Goal: Task Accomplishment & Management: Complete application form

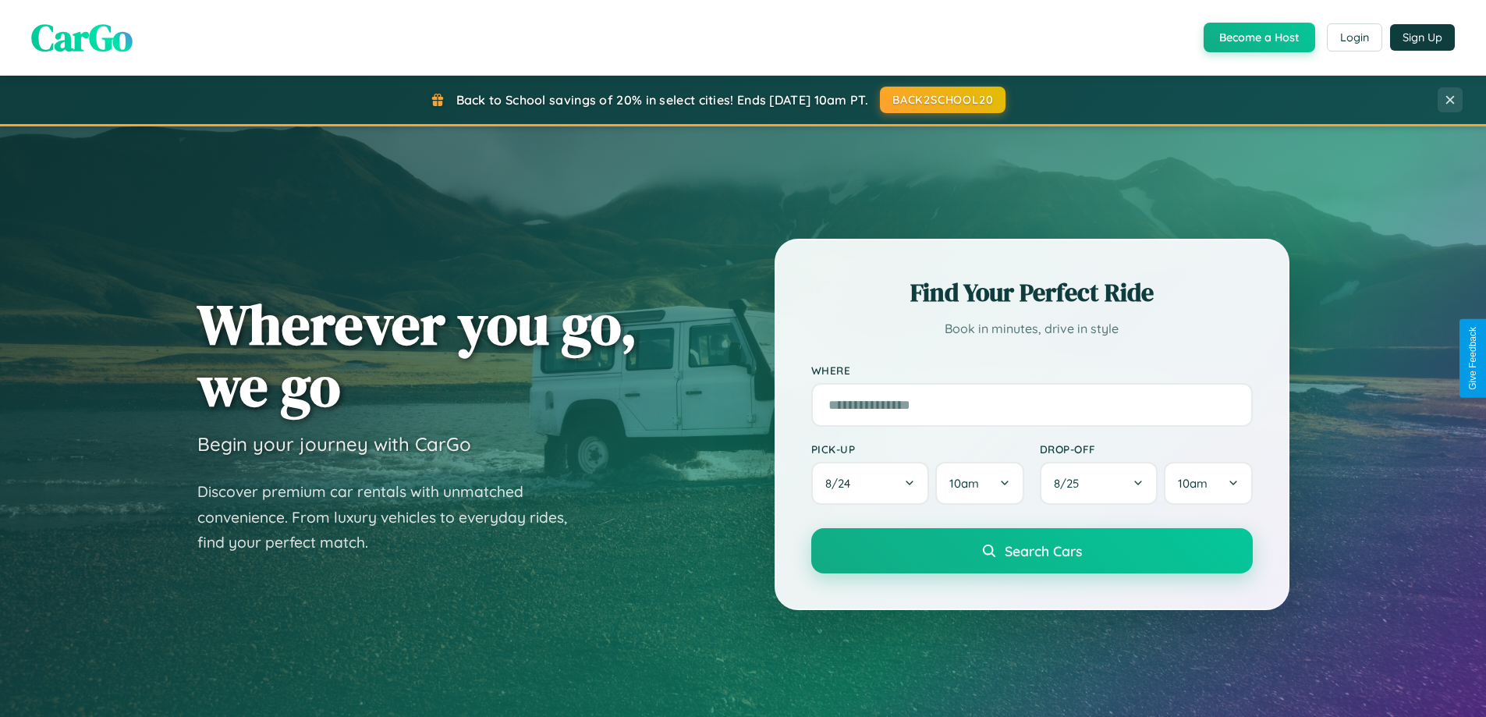
scroll to position [673, 0]
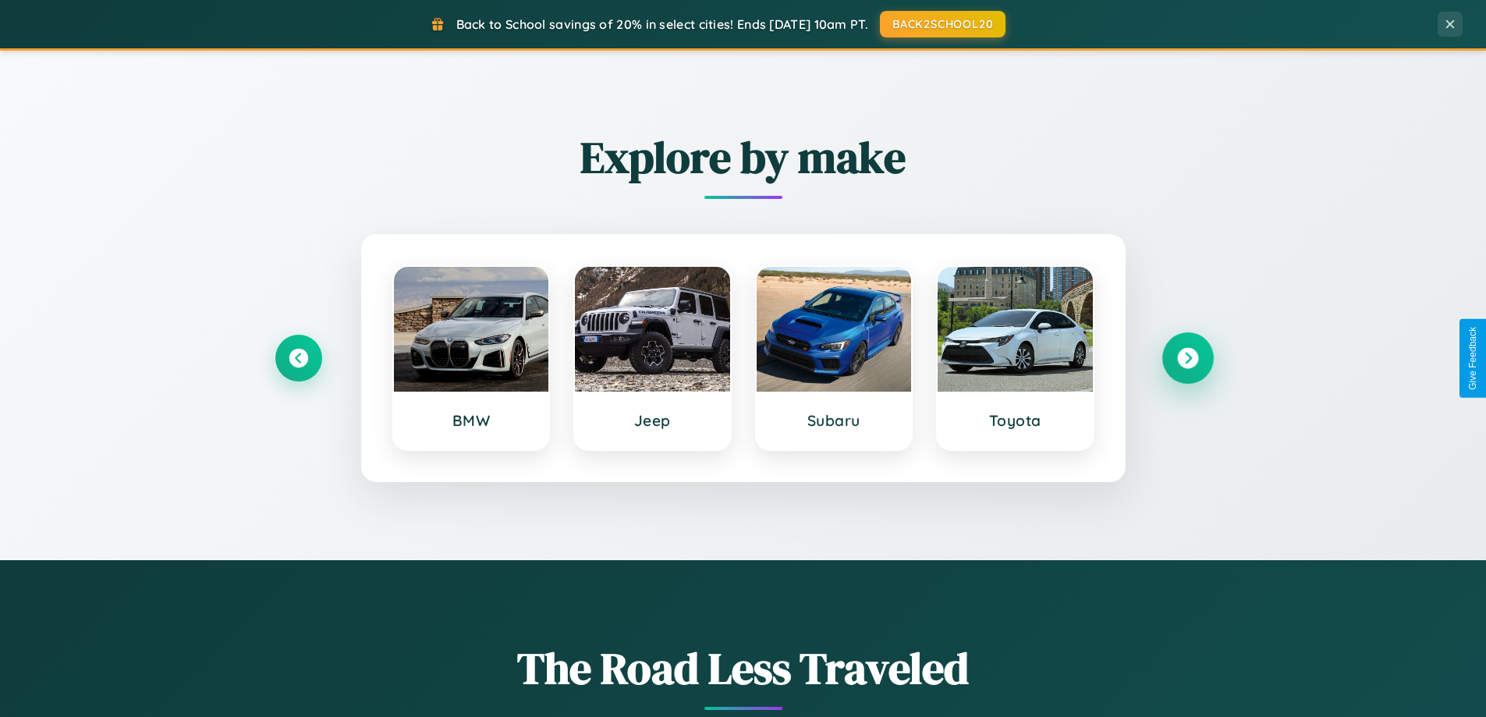
click at [1187, 358] on icon at bounding box center [1187, 358] width 21 height 21
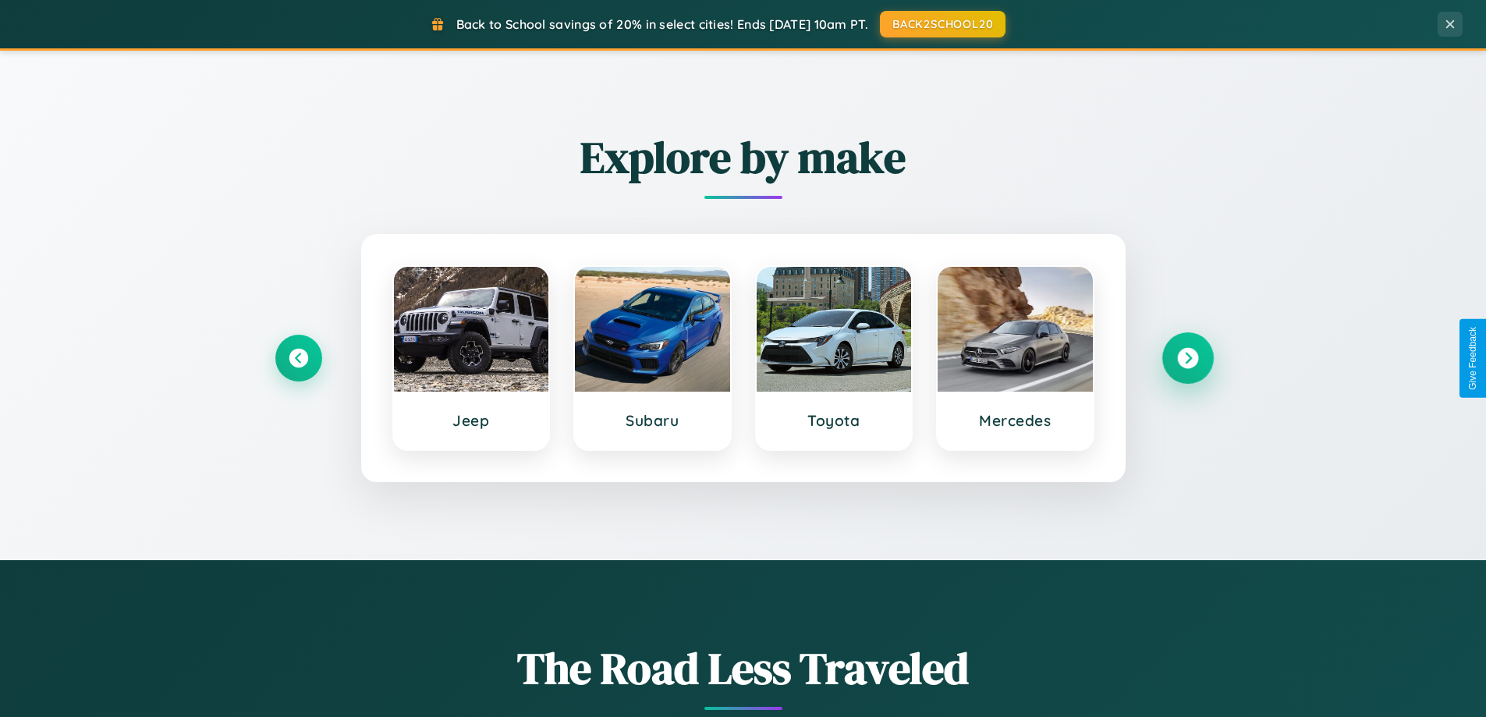
click at [1187, 358] on icon at bounding box center [1187, 358] width 21 height 21
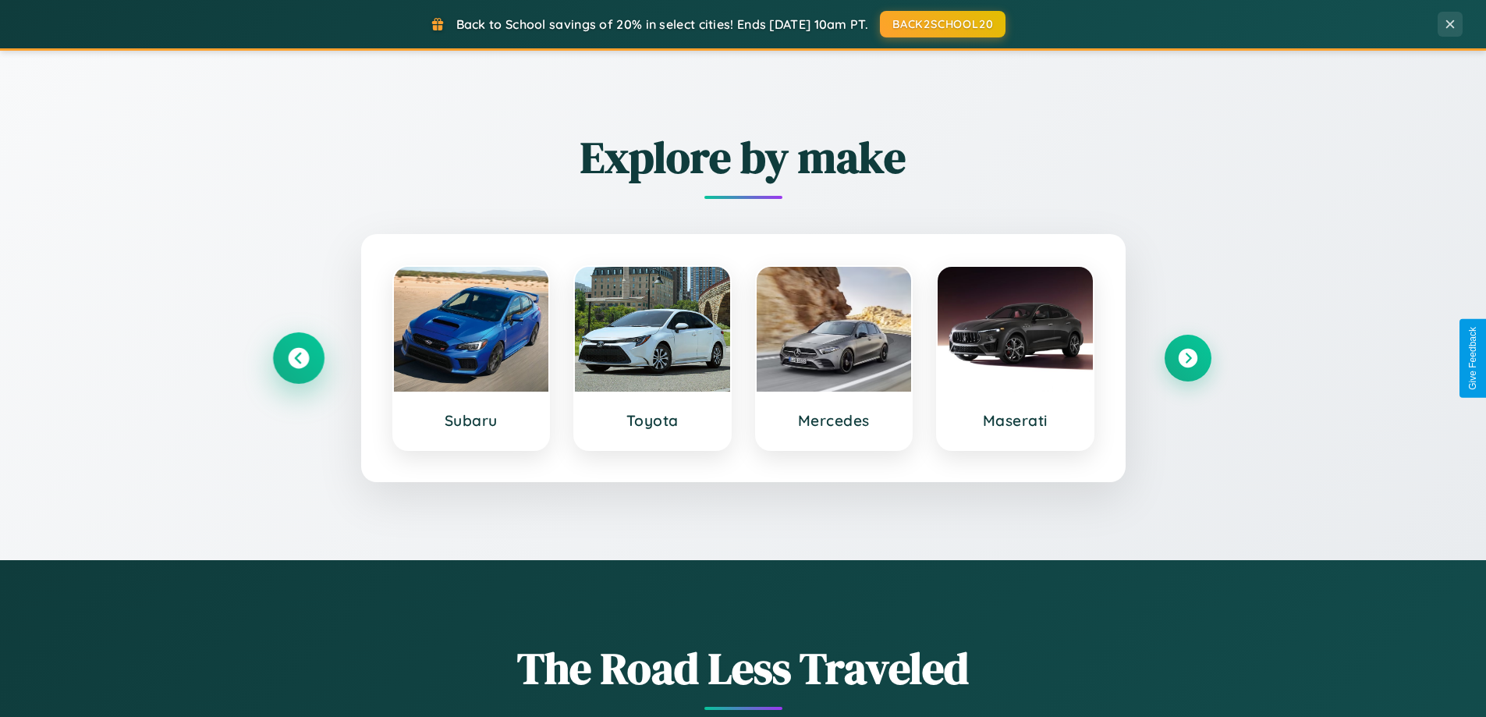
click at [298, 358] on icon at bounding box center [298, 358] width 21 height 21
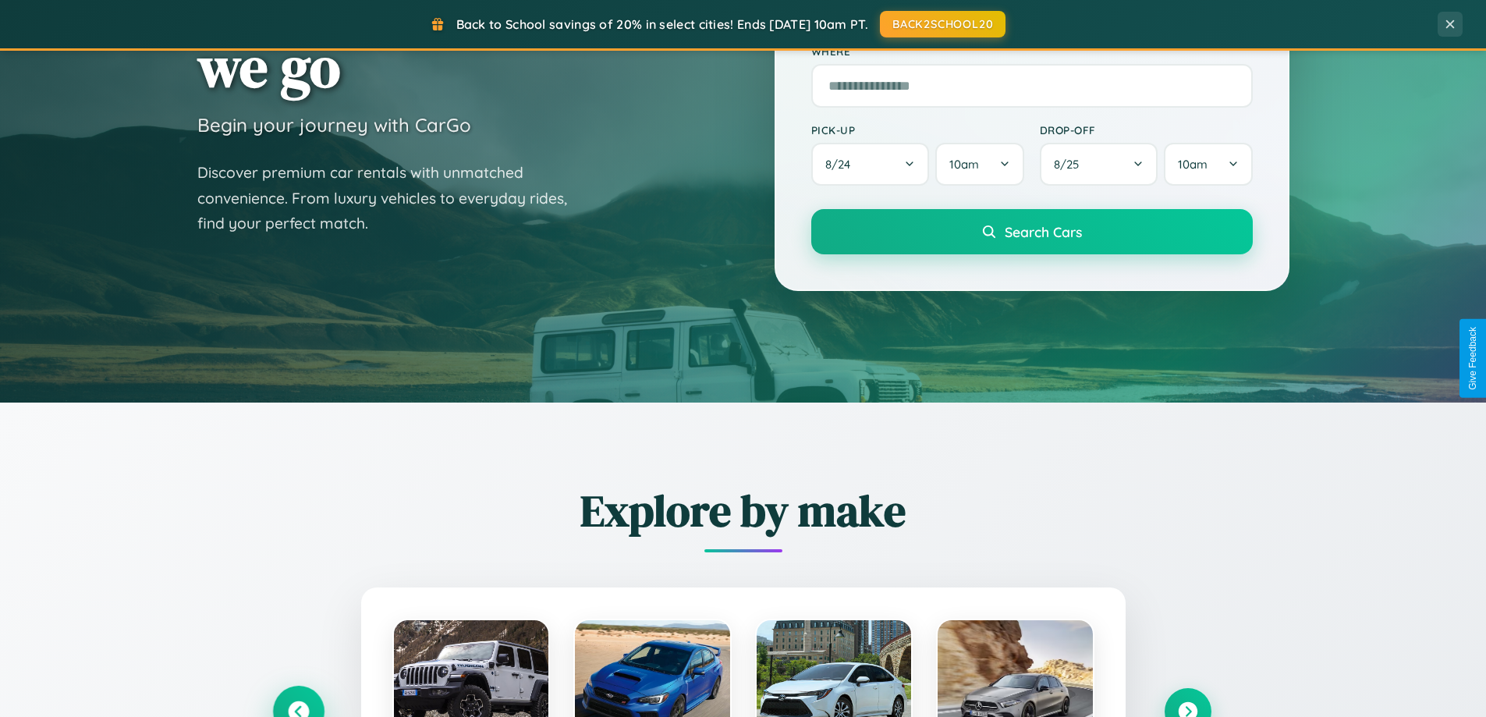
scroll to position [2507, 0]
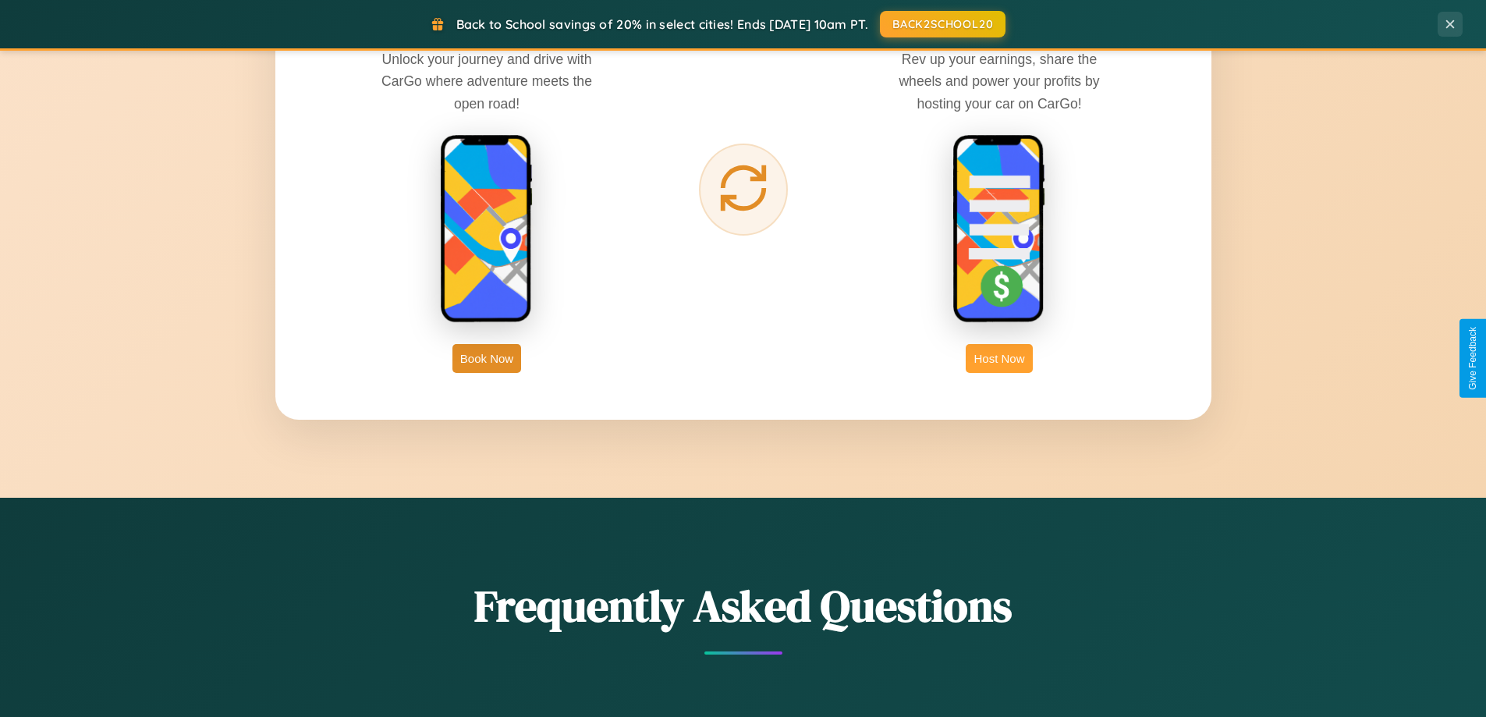
click at [999, 358] on button "Host Now" at bounding box center [999, 358] width 66 height 29
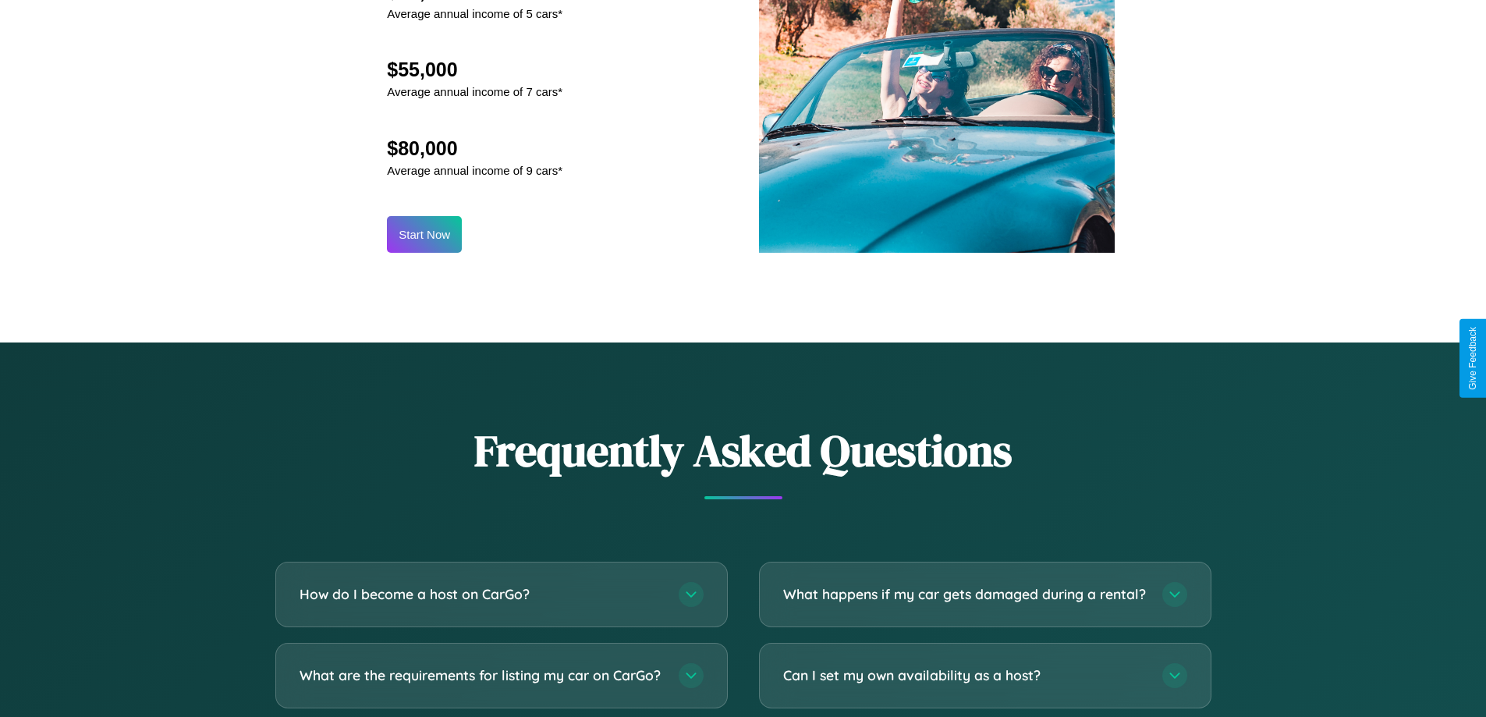
scroll to position [2109, 0]
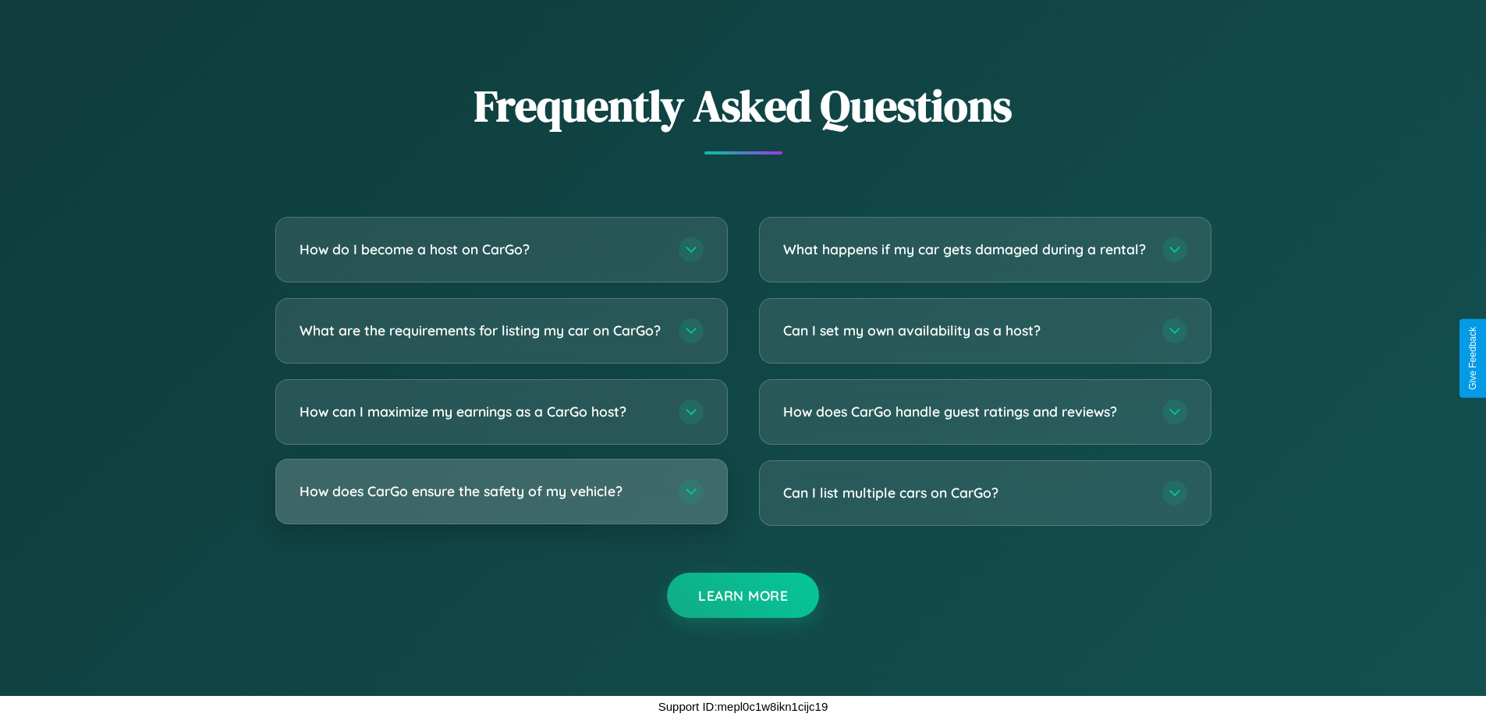
click at [501, 492] on h3 "How does CarGo ensure the safety of my vehicle?" at bounding box center [482, 491] width 364 height 20
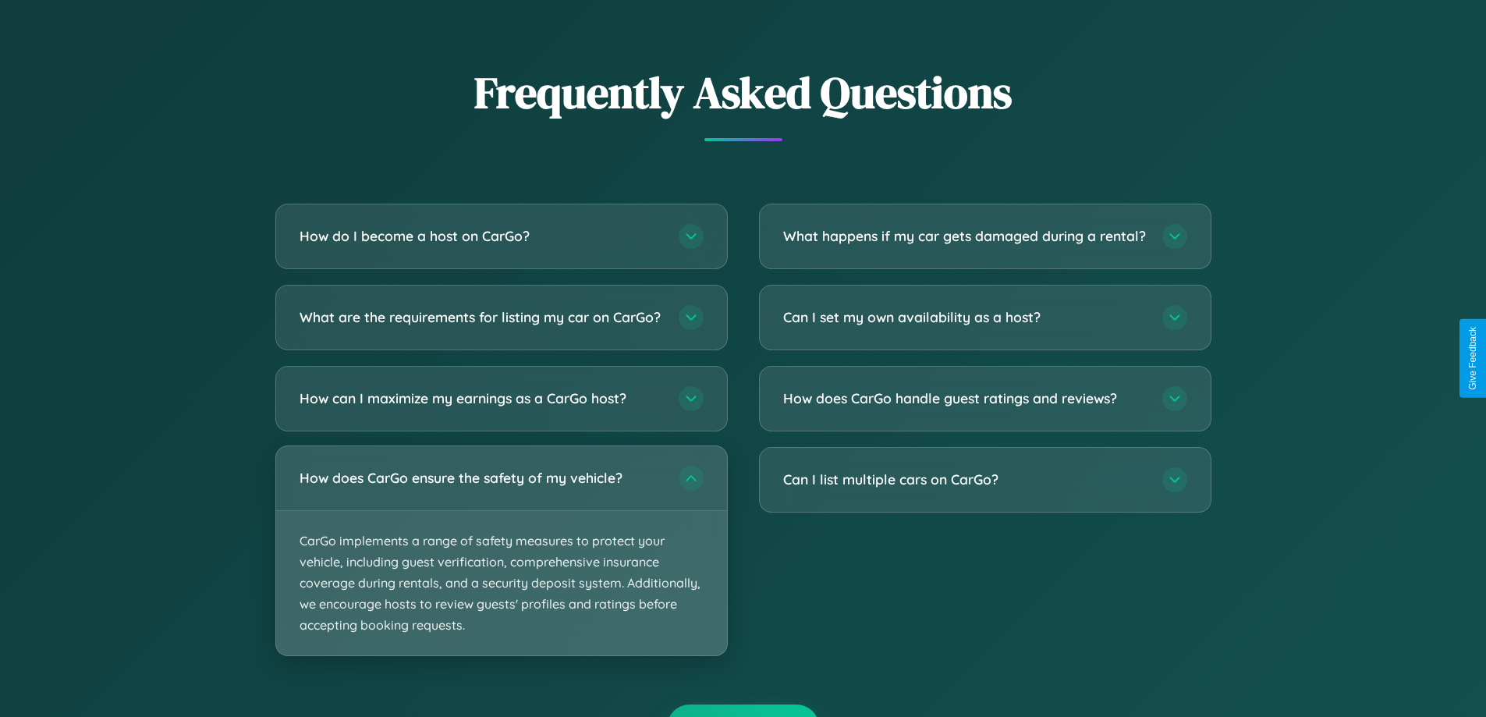
click at [501, 564] on p "CarGo implements a range of safety measures to protect your vehicle, including …" at bounding box center [501, 583] width 451 height 145
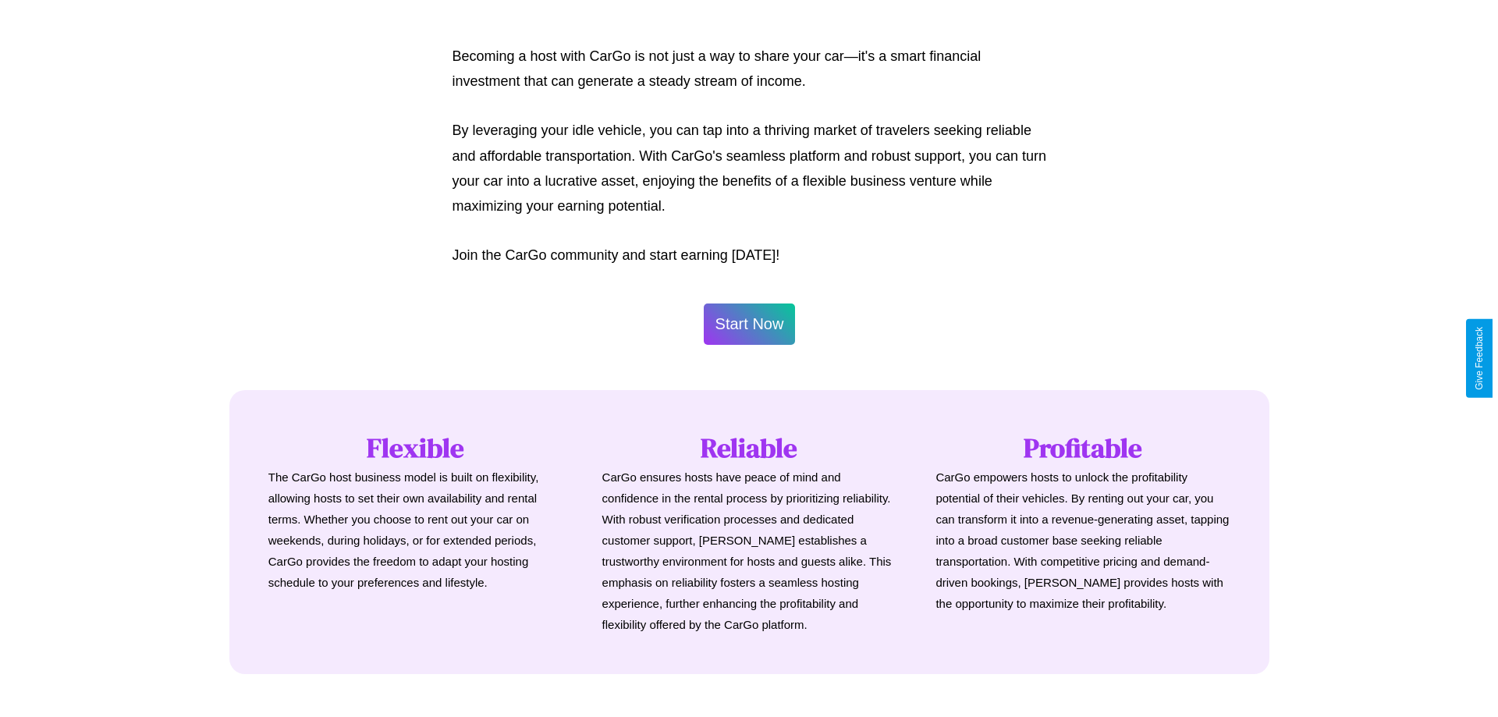
scroll to position [754, 0]
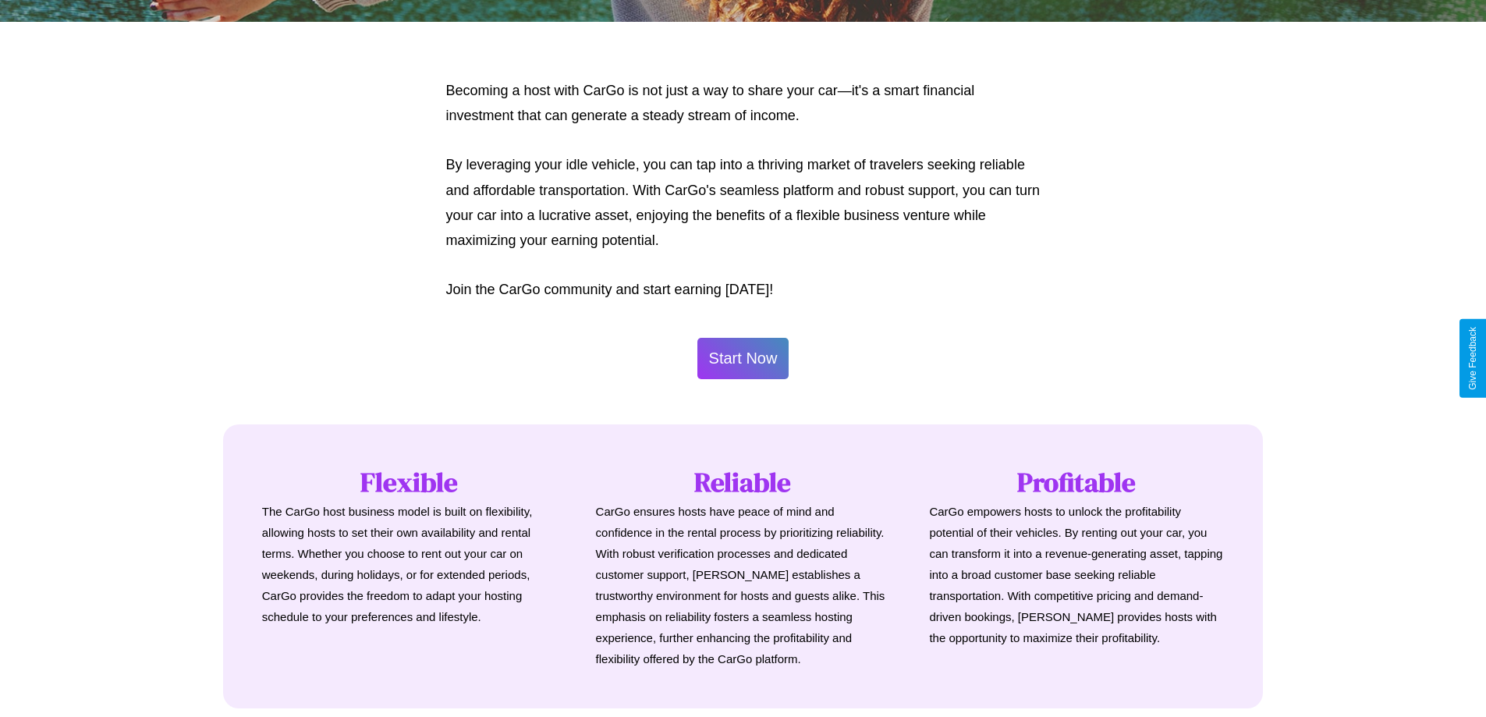
click at [743, 358] on button "Start Now" at bounding box center [743, 358] width 92 height 41
